Goal: Transaction & Acquisition: Purchase product/service

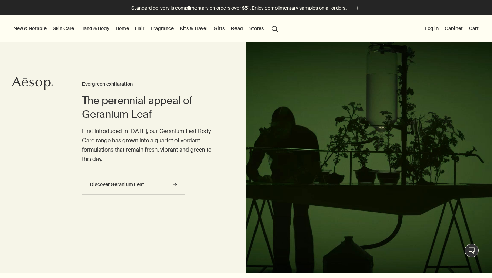
click at [94, 30] on link "Hand & Body" at bounding box center [95, 28] width 32 height 9
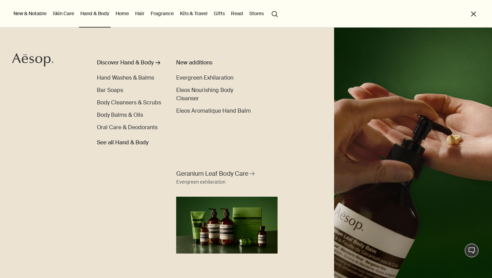
click at [59, 16] on link "Skin Care" at bounding box center [63, 13] width 24 height 9
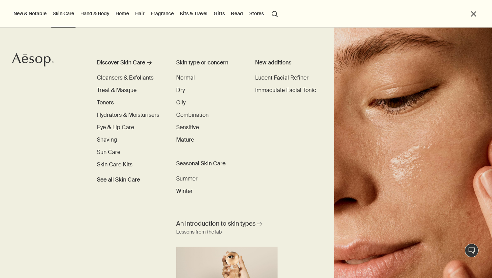
click at [92, 13] on link "Hand & Body" at bounding box center [95, 13] width 32 height 9
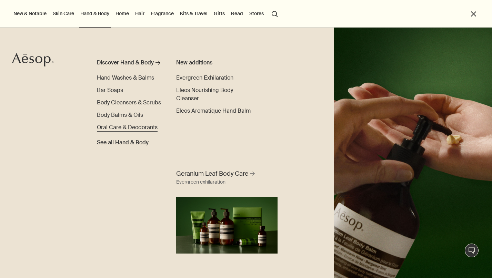
click at [100, 126] on span "Oral Care & Deodorants" at bounding box center [127, 127] width 61 height 7
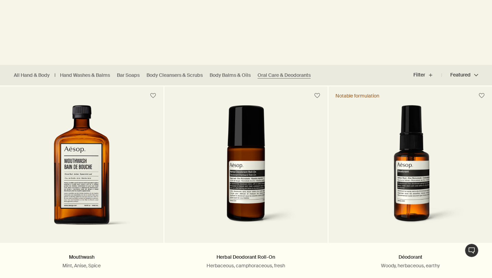
scroll to position [135, 0]
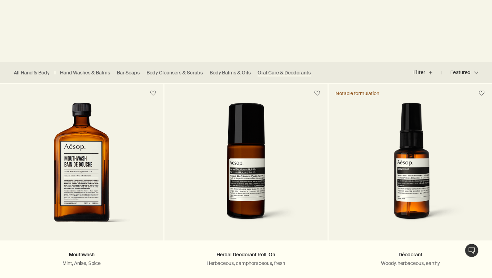
click at [479, 143] on div at bounding box center [246, 143] width 492 height 0
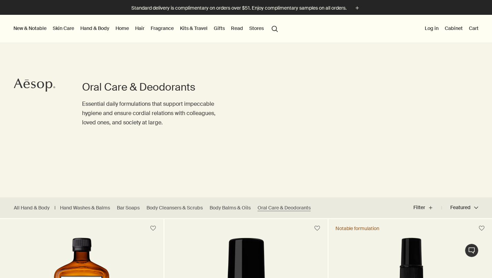
scroll to position [0, 0]
click at [277, 27] on button "search Search" at bounding box center [274, 28] width 12 height 13
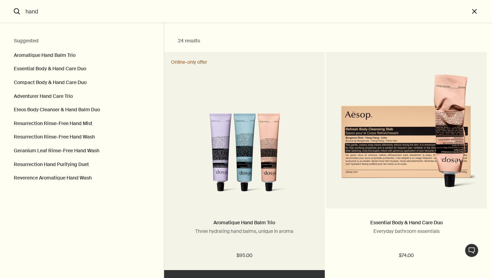
type input "hand"
click at [297, 119] on img "Search" at bounding box center [244, 155] width 140 height 85
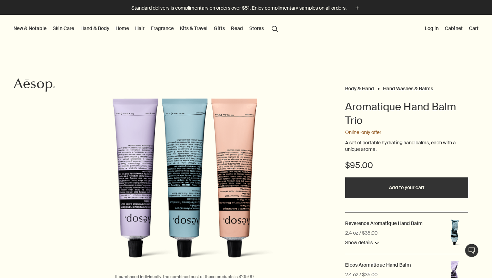
click at [479, 278] on div at bounding box center [246, 278] width 492 height 0
click at [273, 25] on button "search Search" at bounding box center [274, 28] width 12 height 13
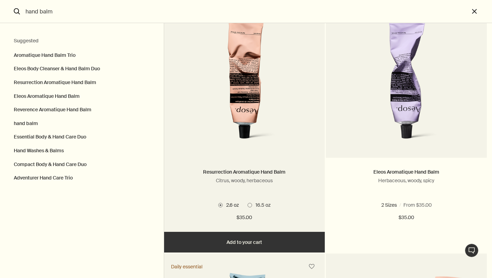
scroll to position [291, 0]
type input "hand balm"
click at [260, 99] on img "Search" at bounding box center [244, 83] width 107 height 127
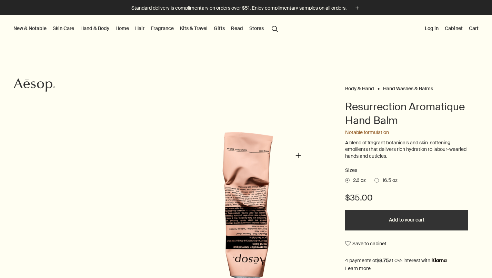
scroll to position [11, 0]
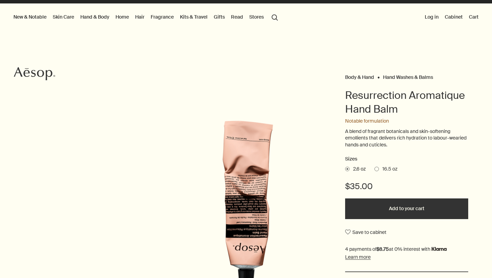
click at [475, 278] on div at bounding box center [246, 278] width 492 height 0
click at [378, 167] on span at bounding box center [376, 169] width 4 height 4
click at [374, 167] on input "16.5 oz" at bounding box center [374, 168] width 0 height 4
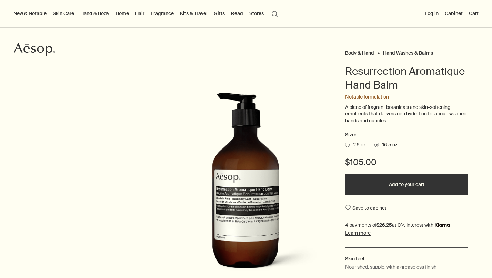
scroll to position [42, 0]
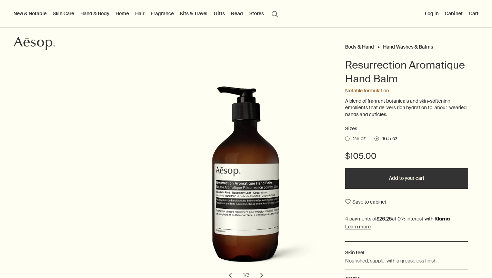
click at [347, 136] on span at bounding box center [347, 138] width 4 height 4
click at [345, 136] on input "2.6 oz" at bounding box center [345, 137] width 0 height 4
